Goal: Navigation & Orientation: Find specific page/section

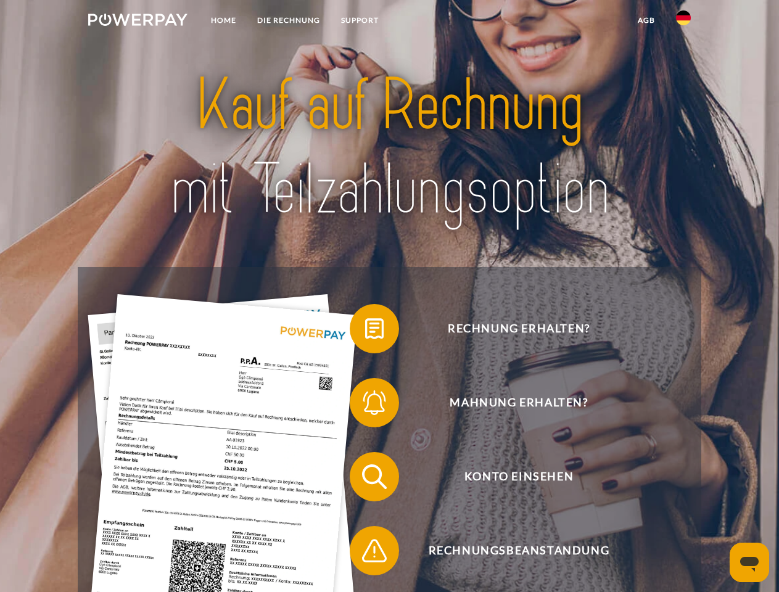
click at [138, 22] on img at bounding box center [137, 20] width 99 height 12
click at [683, 22] on img at bounding box center [683, 17] width 15 height 15
click at [646, 20] on link "agb" at bounding box center [646, 20] width 38 height 22
click at [365, 331] on span at bounding box center [356, 329] width 62 height 62
